Goal: Book appointment/travel/reservation

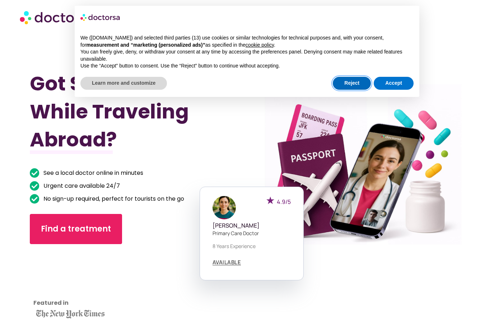
click at [349, 80] on button "Reject" at bounding box center [352, 83] width 38 height 13
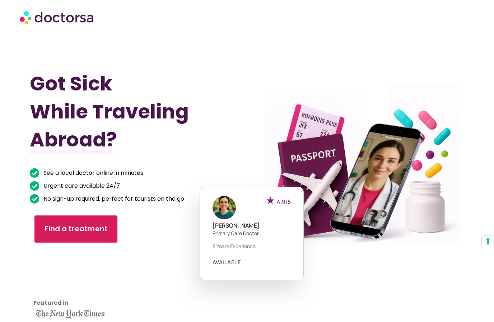
click at [87, 235] on link "Find a treatment" at bounding box center [75, 229] width 83 height 27
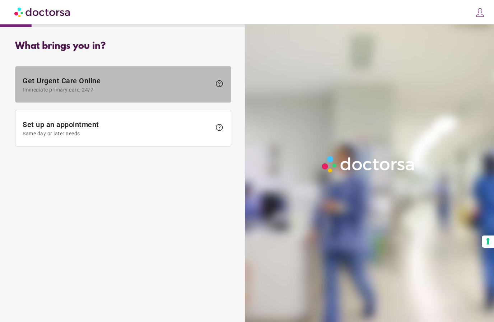
click at [116, 79] on span "Get Urgent Care Online Immediate primary care, 24/7" at bounding box center [117, 85] width 189 height 16
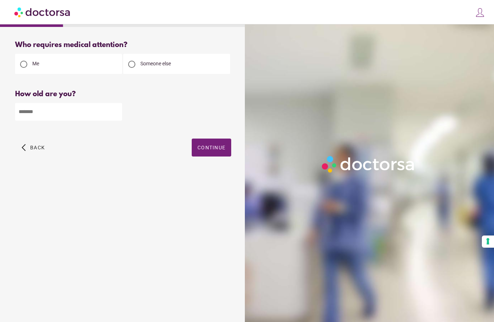
click at [99, 115] on input "number" at bounding box center [68, 112] width 107 height 18
click at [39, 15] on img at bounding box center [42, 12] width 57 height 16
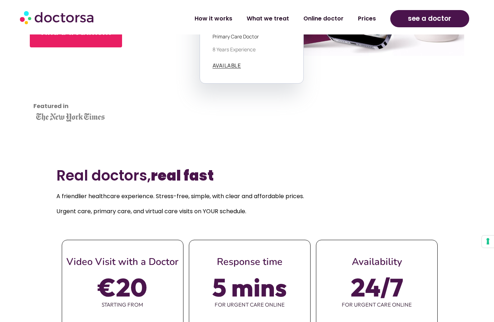
scroll to position [232, 0]
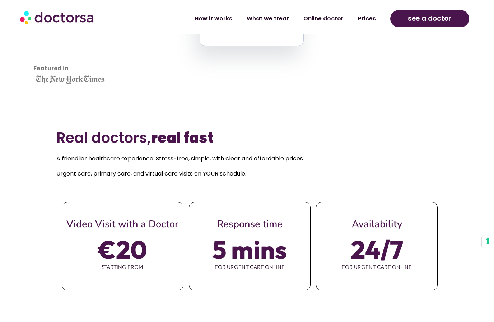
scroll to position [269, 0]
click at [234, 179] on p "Urgent care, primary care, and virtual care visits on YOUR schedule." at bounding box center [247, 174] width 382 height 10
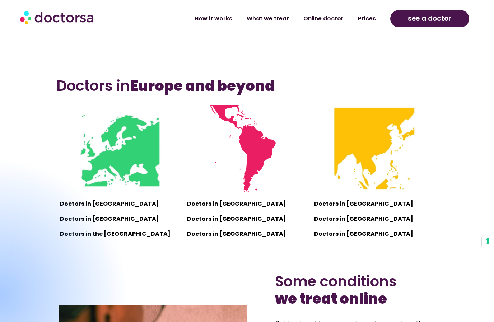
scroll to position [530, 0]
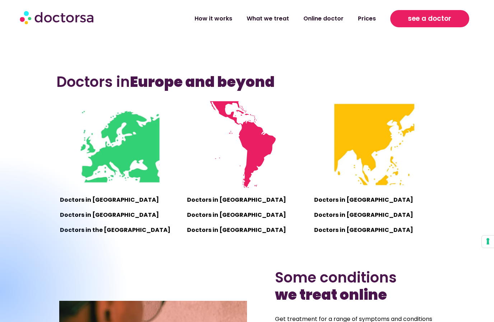
click at [401, 18] on link "see a doctor" at bounding box center [430, 18] width 79 height 17
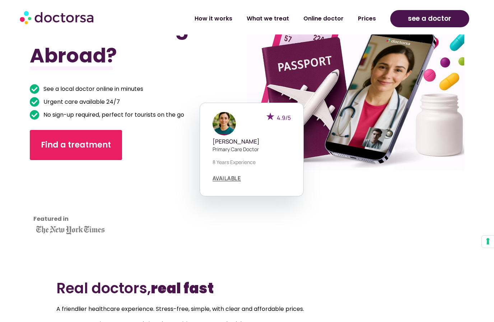
scroll to position [0, 0]
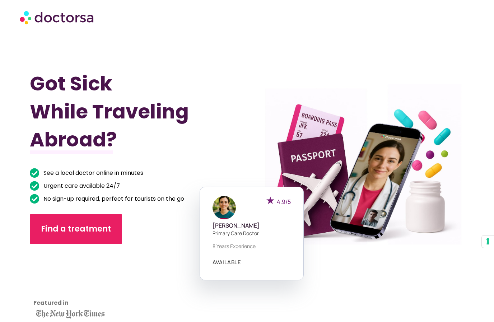
click at [43, 29] on div at bounding box center [247, 17] width 462 height 29
click at [43, 21] on img at bounding box center [57, 17] width 75 height 22
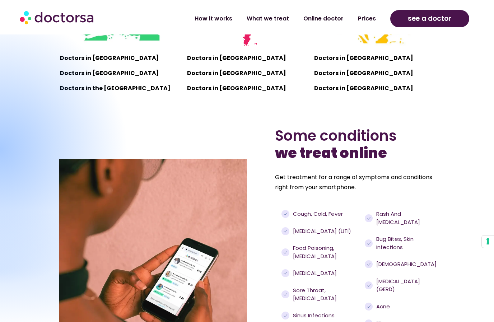
scroll to position [665, 0]
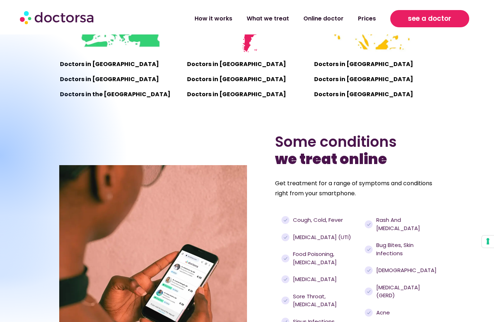
click at [402, 17] on link "see a doctor" at bounding box center [430, 18] width 79 height 17
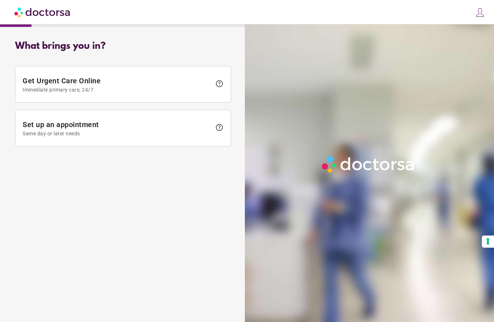
click at [479, 25] on div at bounding box center [371, 185] width 252 height 322
click at [471, 22] on div "close Log in Make a request Your appointments Your profile Welcome back Log in …" at bounding box center [247, 12] width 494 height 24
click at [479, 26] on div at bounding box center [371, 185] width 252 height 322
click at [478, 25] on div at bounding box center [371, 185] width 252 height 322
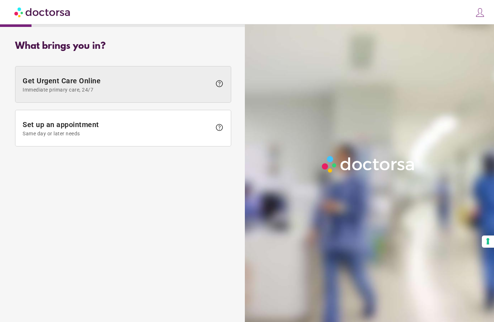
click at [66, 79] on span "Get Urgent Care Online Immediate primary care, 24/7" at bounding box center [117, 85] width 189 height 16
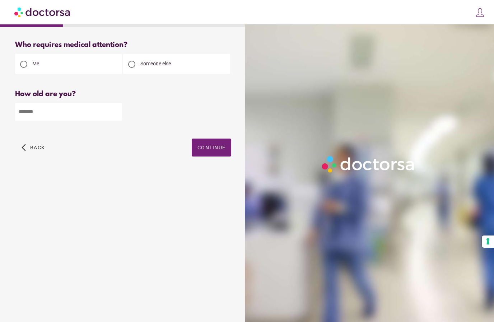
click at [69, 119] on input "number" at bounding box center [68, 112] width 107 height 18
type input "**"
click at [218, 150] on span "Continue" at bounding box center [212, 148] width 28 height 6
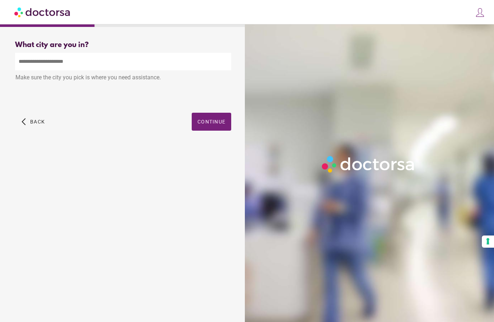
click at [92, 61] on input "text" at bounding box center [123, 62] width 216 height 18
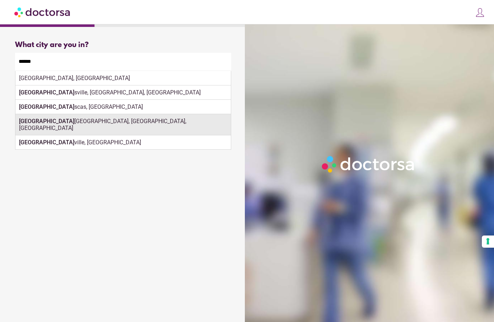
scroll to position [22, 0]
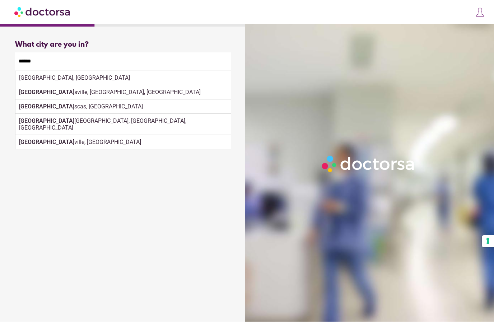
click at [83, 53] on input "******" at bounding box center [123, 62] width 216 height 18
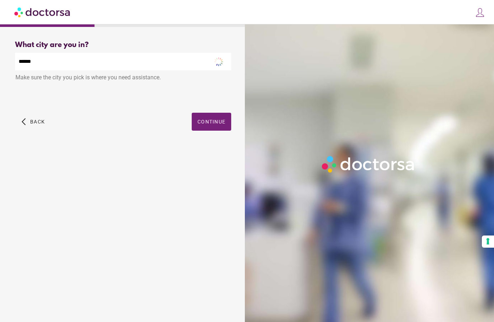
type input "*"
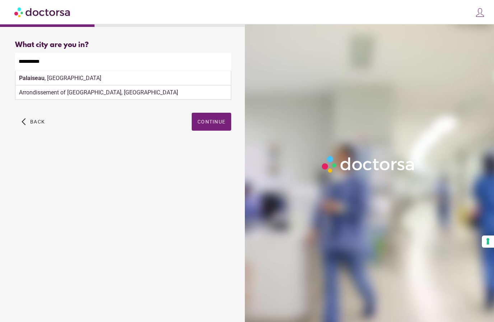
click at [64, 71] on div "Palaiseau , France" at bounding box center [123, 78] width 216 height 14
type input "**********"
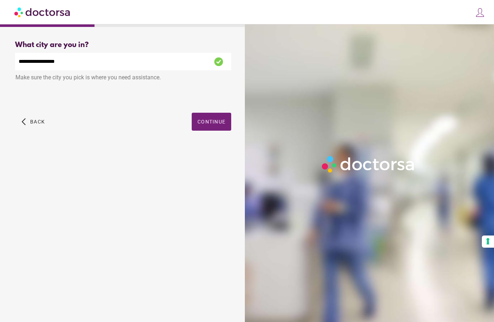
drag, startPoint x: 199, startPoint y: 95, endPoint x: 199, endPoint y: 118, distance: 22.6
click at [199, 119] on span "Continue" at bounding box center [212, 122] width 28 height 6
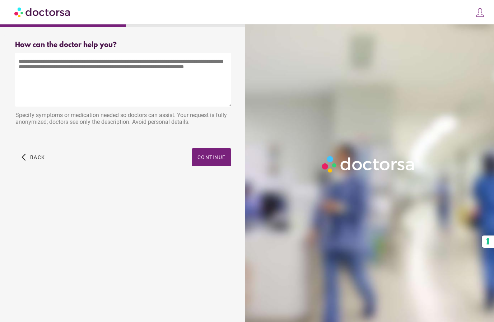
scroll to position [0, 0]
click at [162, 78] on textarea at bounding box center [123, 80] width 216 height 54
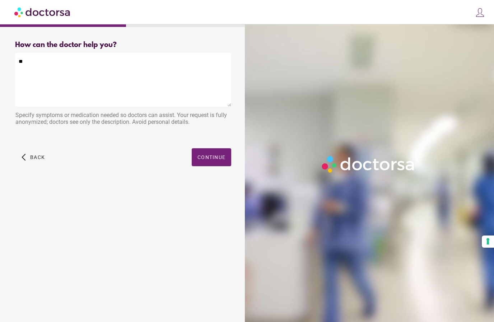
type textarea "*"
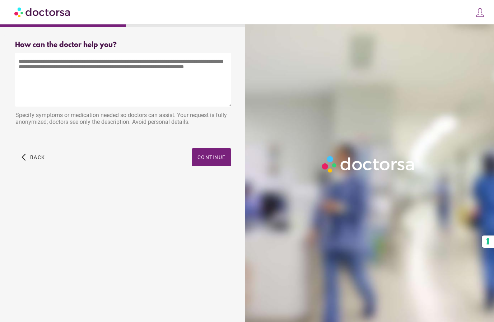
type textarea "*"
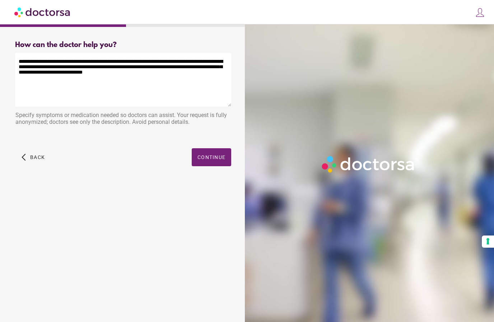
type textarea "**********"
click at [108, 125] on div "Specify symptoms or medication needed so doctors can assist. Your request is fu…" at bounding box center [123, 119] width 216 height 23
click at [146, 74] on textarea "**********" at bounding box center [123, 80] width 216 height 54
click at [188, 114] on div "Specify symptoms or medication needed so doctors can assist. Your request is fu…" at bounding box center [123, 119] width 216 height 23
click at [213, 158] on span "Continue" at bounding box center [212, 158] width 28 height 6
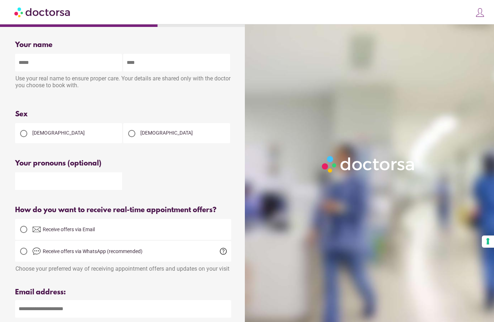
click at [83, 71] on input "text" at bounding box center [68, 63] width 107 height 18
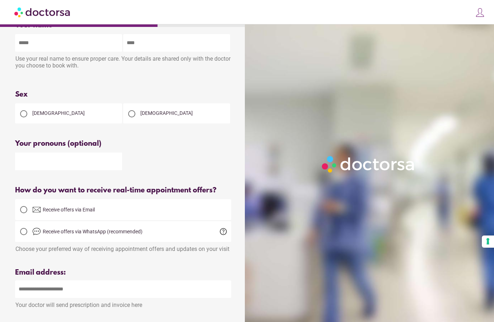
scroll to position [22, 0]
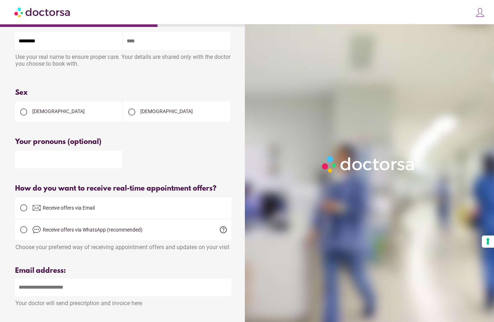
type input "********"
click at [135, 40] on input "text" at bounding box center [176, 41] width 107 height 18
type input "*****"
click at [77, 113] on div "[DEMOGRAPHIC_DATA]" at bounding box center [68, 112] width 107 height 20
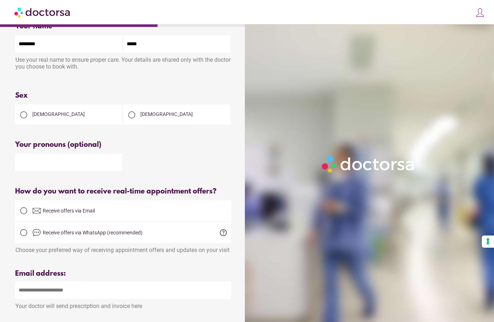
scroll to position [18, 0]
click at [25, 116] on div at bounding box center [23, 115] width 7 height 7
click at [33, 171] on input "text" at bounding box center [68, 163] width 107 height 18
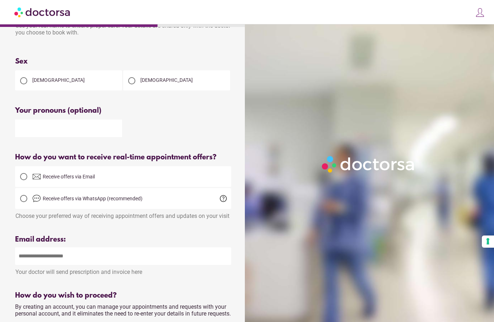
scroll to position [54, 0]
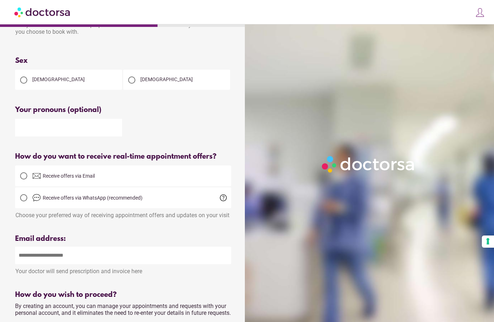
click at [77, 147] on div at bounding box center [123, 142] width 216 height 9
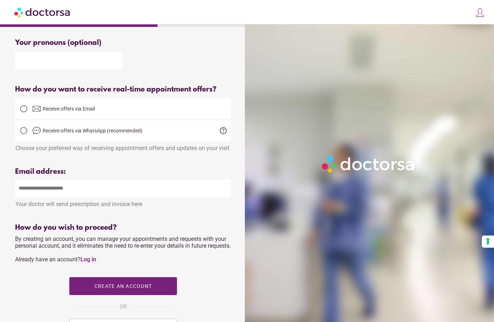
scroll to position [136, 0]
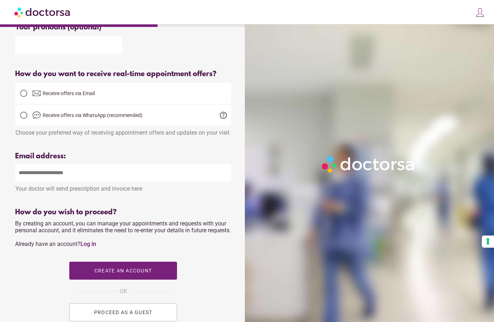
click at [69, 175] on input "email" at bounding box center [123, 173] width 216 height 18
type input "**********"
click at [78, 203] on div "Please enter a valid email address" at bounding box center [123, 198] width 216 height 9
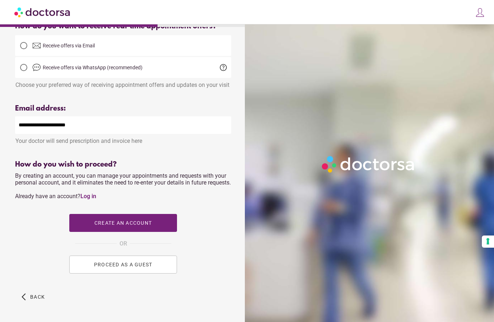
scroll to position [187, 0]
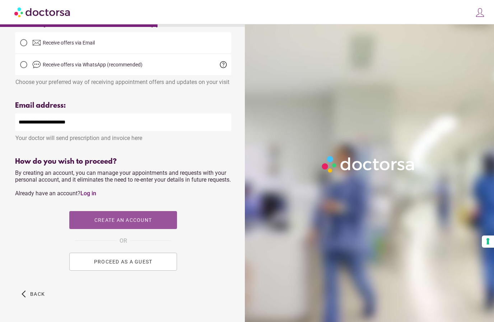
click at [117, 223] on span "Create an account" at bounding box center [123, 220] width 57 height 6
type input "**********"
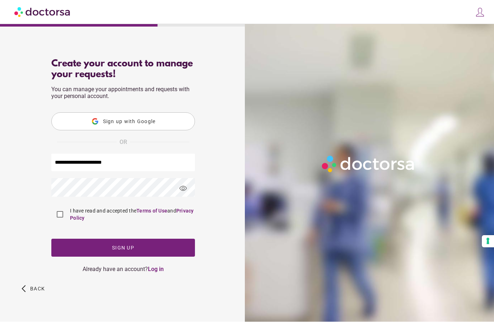
click at [86, 241] on span "button" at bounding box center [123, 248] width 144 height 18
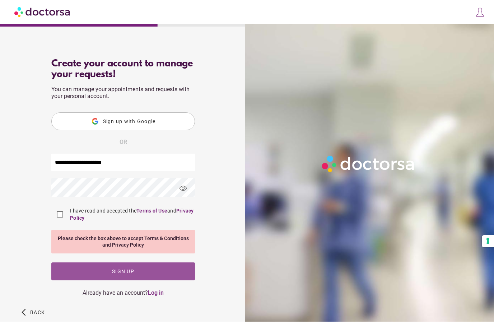
click at [78, 265] on span "button" at bounding box center [123, 272] width 144 height 18
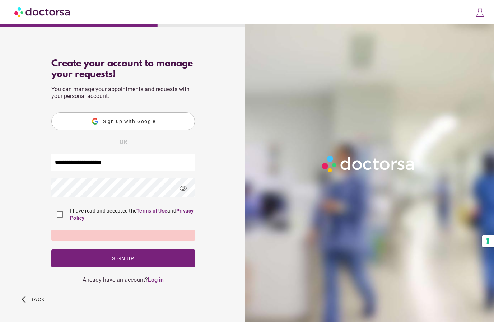
click at [155, 284] on link "Log in" at bounding box center [156, 280] width 16 height 7
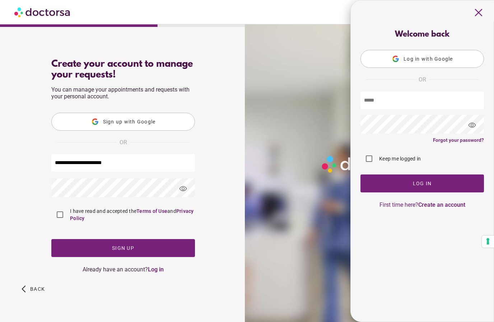
click at [407, 101] on input "text" at bounding box center [423, 101] width 124 height 18
type input "**********"
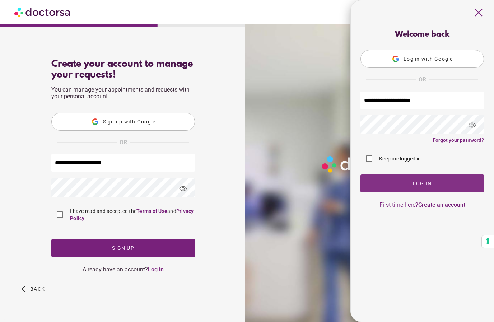
click at [406, 186] on span "button" at bounding box center [423, 184] width 124 height 18
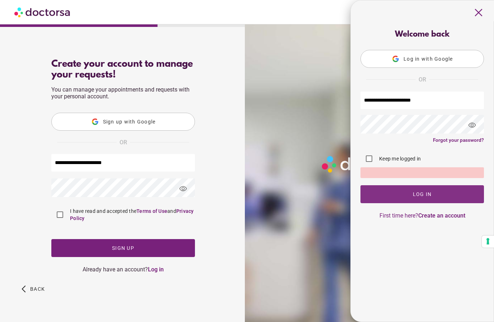
click at [404, 194] on span "button" at bounding box center [423, 194] width 124 height 18
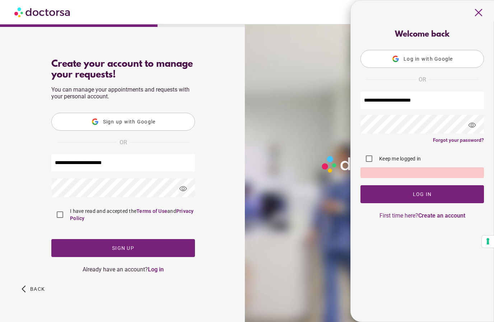
click at [476, 126] on span "visibility" at bounding box center [472, 125] width 19 height 19
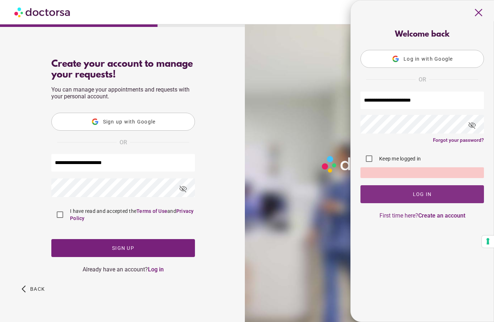
click at [444, 201] on span "button" at bounding box center [423, 194] width 124 height 18
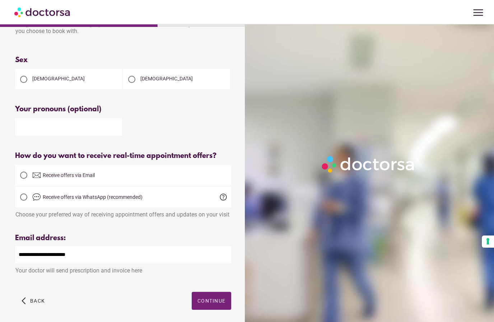
scroll to position [57, 0]
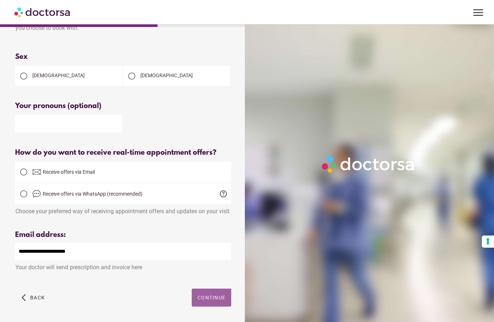
click at [212, 296] on span "button" at bounding box center [212, 298] width 40 height 18
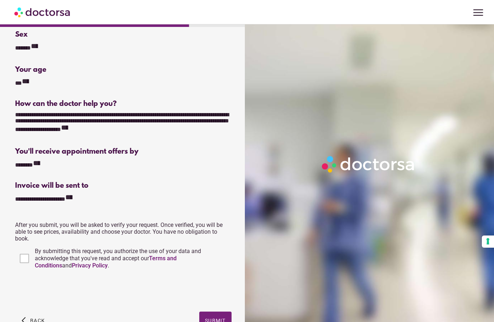
scroll to position [76, 0]
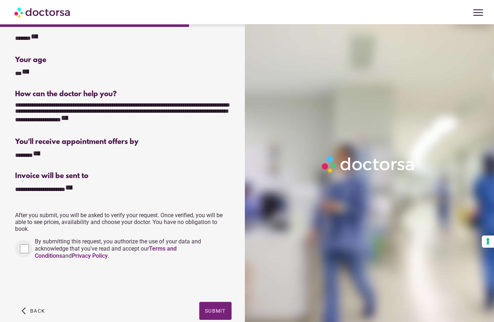
click at [31, 253] on div at bounding box center [23, 248] width 17 height 17
click at [208, 312] on span "Submit" at bounding box center [215, 311] width 21 height 6
